Goal: Navigation & Orientation: Go to known website

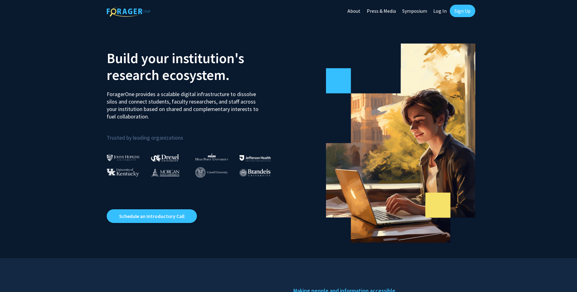
click at [441, 12] on link "Log In" at bounding box center [440, 11] width 20 height 22
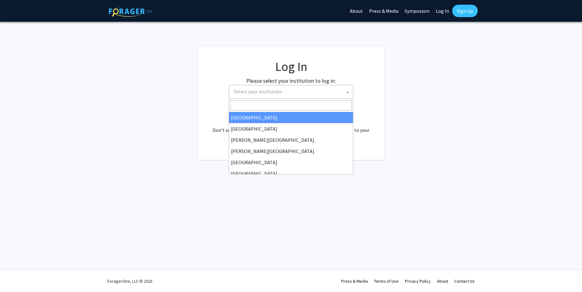
click at [288, 93] on span "Select your institution" at bounding box center [291, 91] width 121 height 13
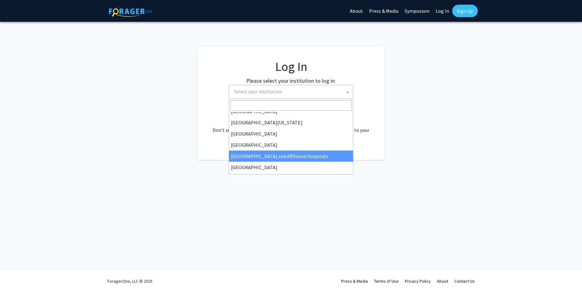
scroll to position [102, 0]
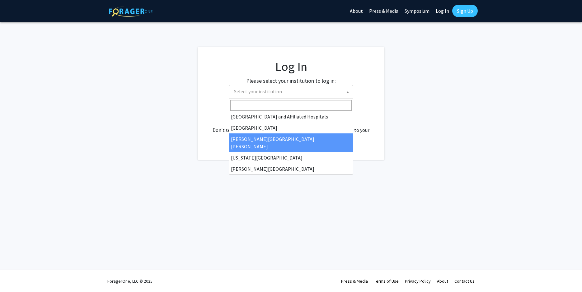
select select "1"
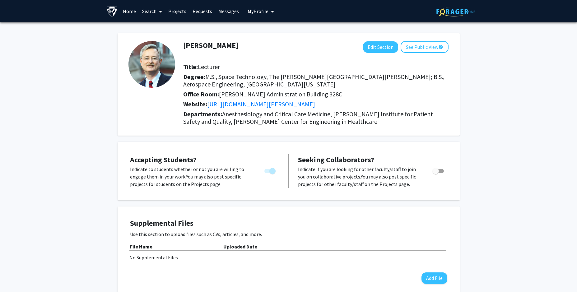
click at [129, 13] on link "Home" at bounding box center [129, 11] width 19 height 22
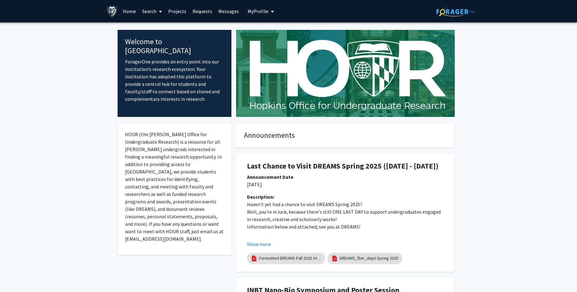
scroll to position [4, 0]
